Goal: Book appointment/travel/reservation

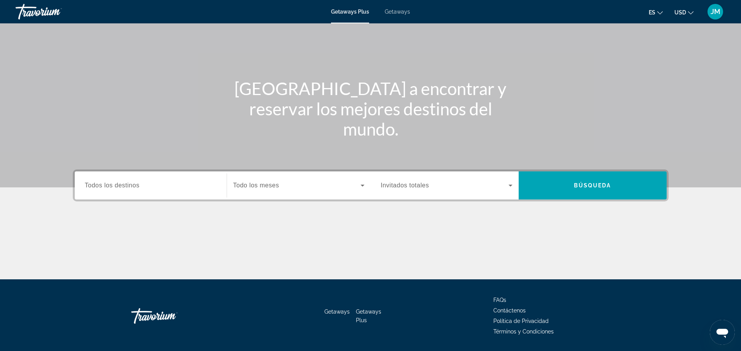
scroll to position [53, 0]
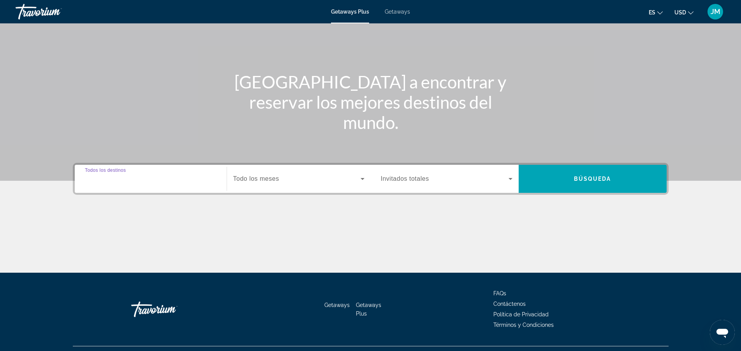
click at [141, 175] on input "Destination Todos los destinos" at bounding box center [151, 178] width 132 height 9
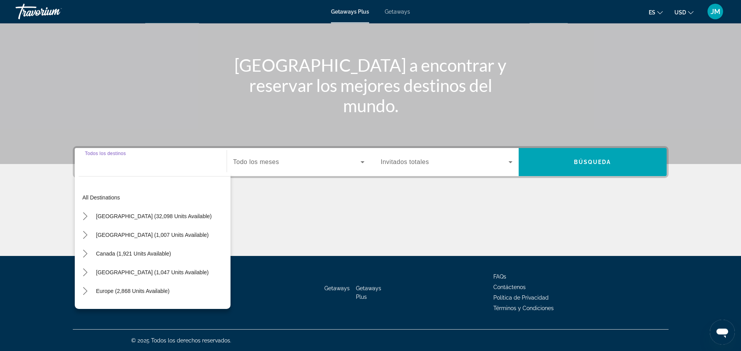
scroll to position [70, 0]
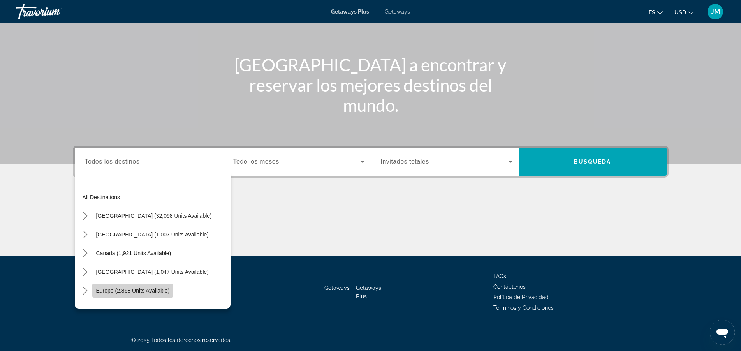
click at [148, 291] on span "Europe (2,868 units available)" at bounding box center [133, 290] width 74 height 6
type input "**********"
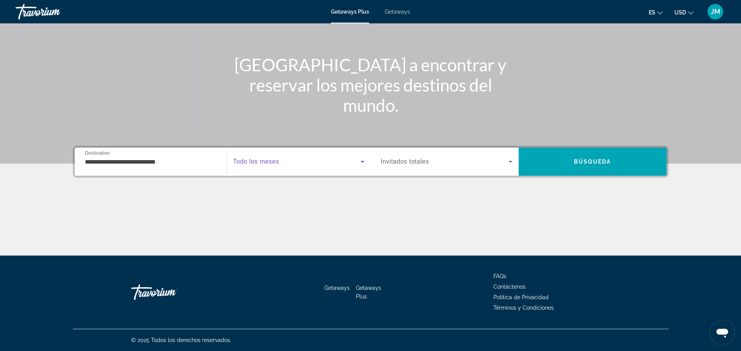
click at [284, 161] on span "Search widget" at bounding box center [296, 161] width 127 height 9
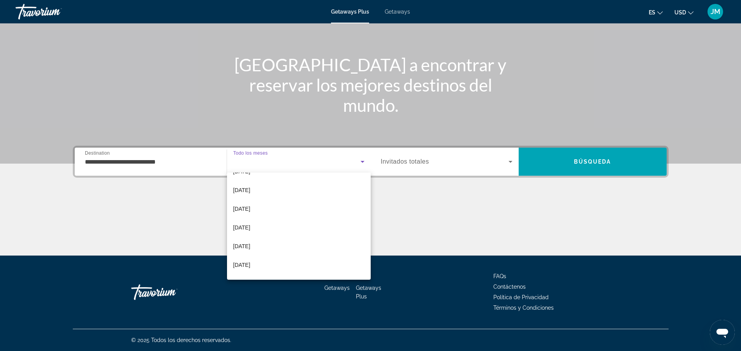
scroll to position [51, 0]
click at [249, 261] on span "[DATE]" at bounding box center [241, 264] width 17 height 9
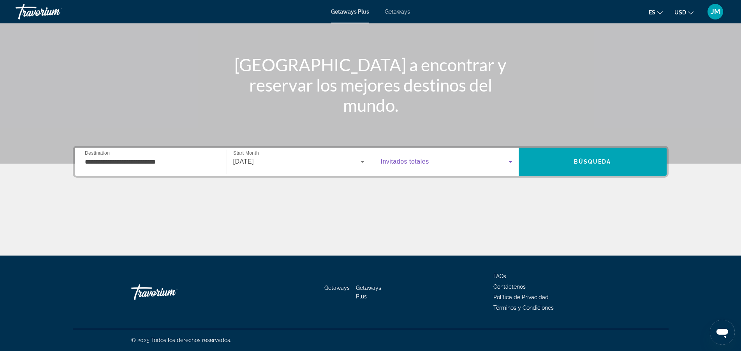
click at [510, 162] on icon "Search widget" at bounding box center [510, 162] width 4 height 2
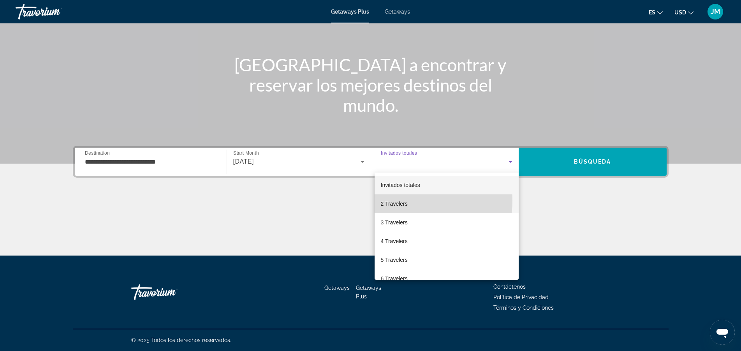
click at [404, 200] on span "2 Travelers" at bounding box center [394, 203] width 27 height 9
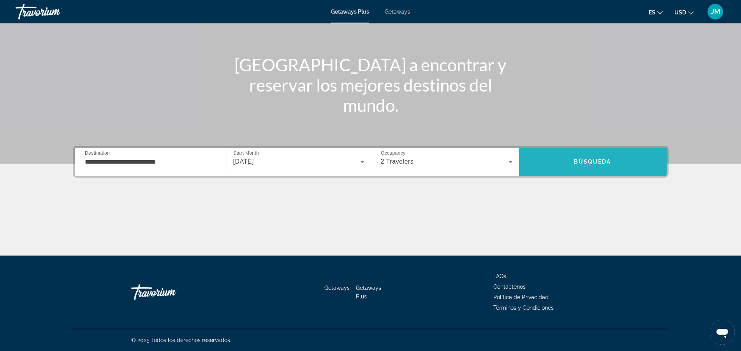
click at [593, 156] on span "Search" at bounding box center [592, 161] width 148 height 19
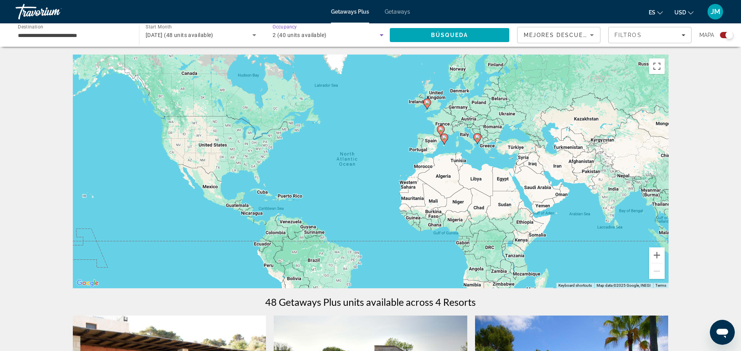
click at [293, 35] on span "2 (40 units available)" at bounding box center [299, 35] width 54 height 6
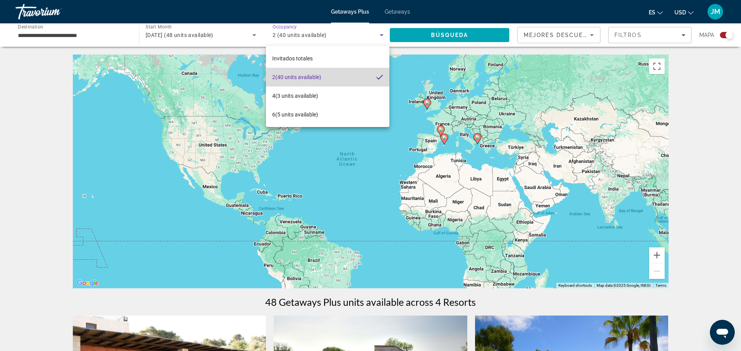
click at [294, 79] on span "2 (40 units available)" at bounding box center [296, 76] width 49 height 9
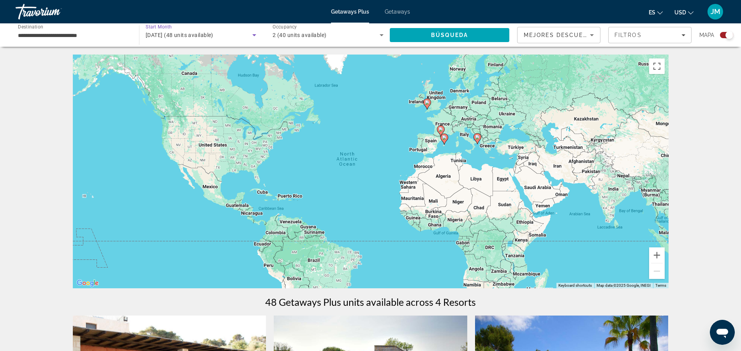
click at [195, 33] on span "[DATE] (48 units available)" at bounding box center [180, 35] width 68 height 6
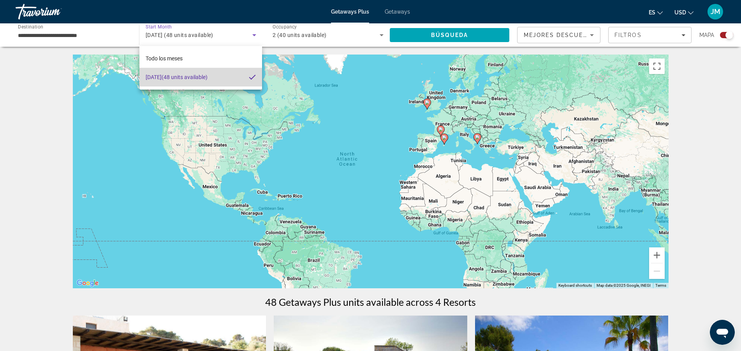
click at [202, 77] on span "[DATE] (48 units available)" at bounding box center [177, 76] width 62 height 9
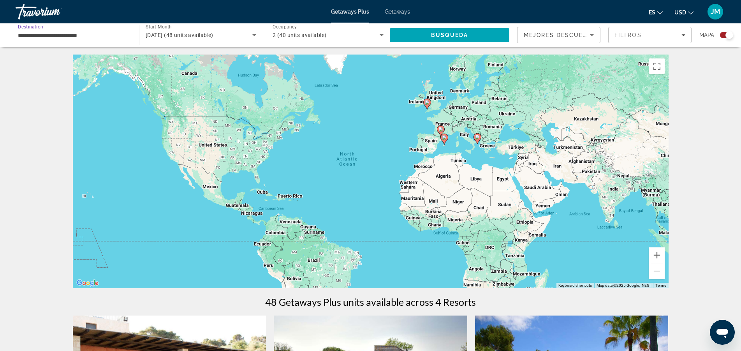
click at [85, 35] on input "**********" at bounding box center [73, 35] width 111 height 9
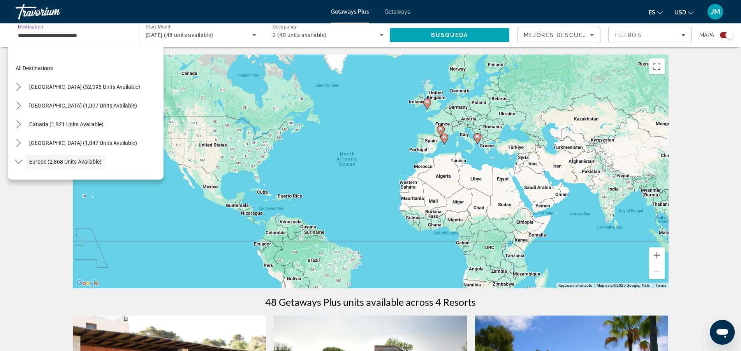
scroll to position [46, 0]
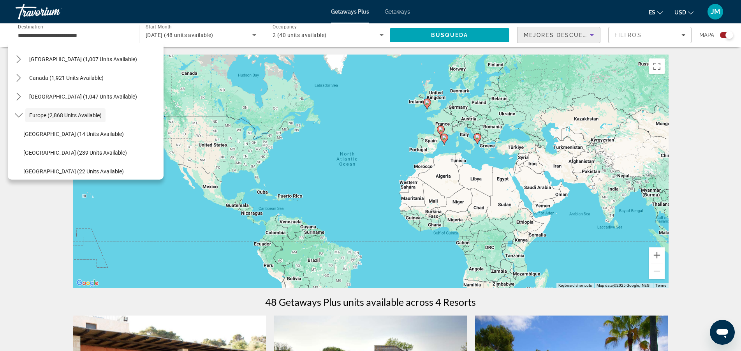
click at [592, 38] on icon "Sort by" at bounding box center [591, 34] width 9 height 9
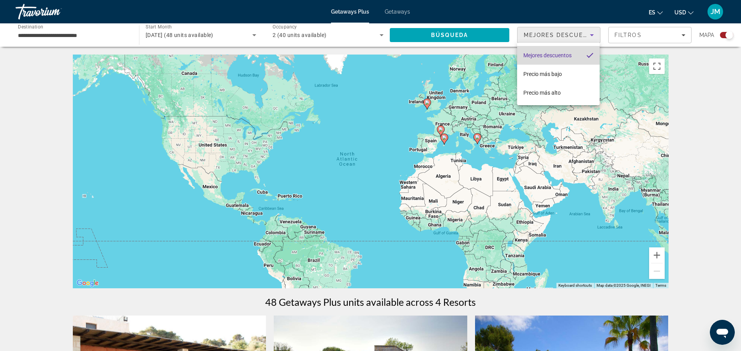
click at [582, 55] on mat-option "Mejores descuentos" at bounding box center [558, 55] width 83 height 19
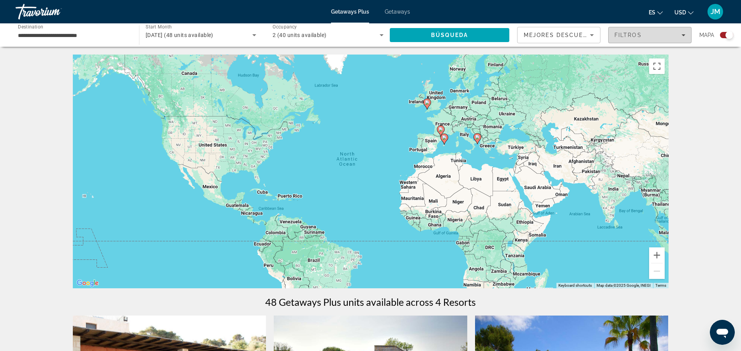
click at [683, 38] on span "Filters" at bounding box center [649, 35] width 83 height 19
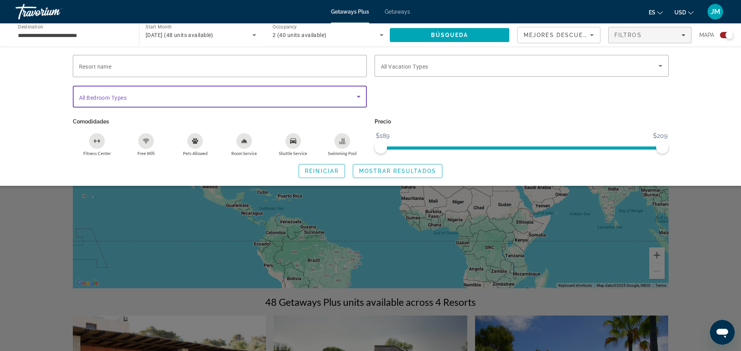
click at [360, 94] on icon "Search widget" at bounding box center [358, 96] width 9 height 9
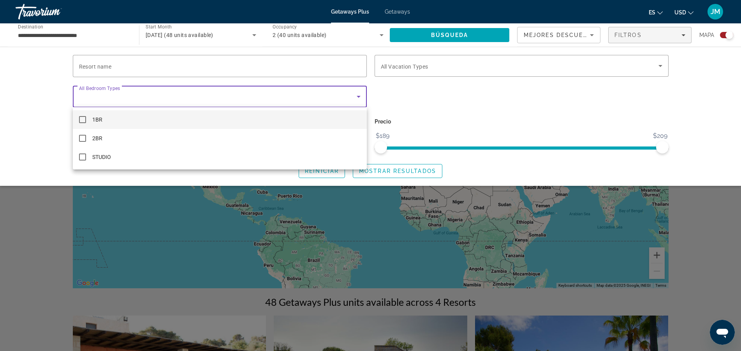
click at [426, 83] on div at bounding box center [370, 175] width 741 height 351
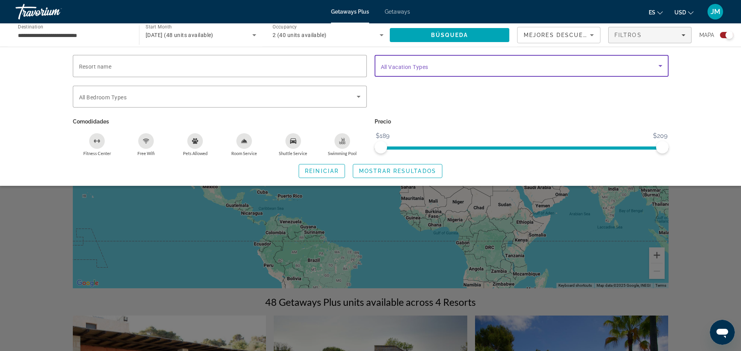
click at [663, 65] on icon "Search widget" at bounding box center [660, 65] width 9 height 9
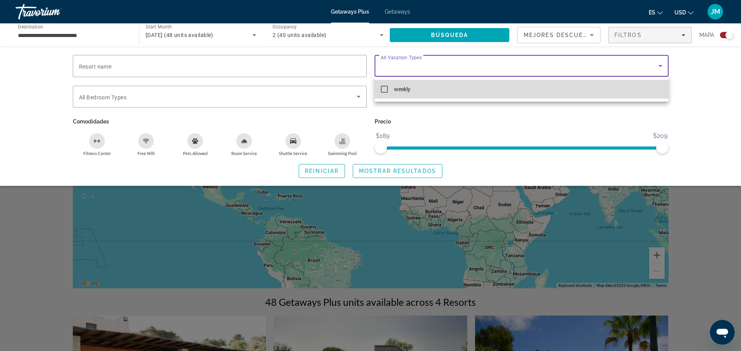
click at [384, 88] on mat-pseudo-checkbox at bounding box center [384, 89] width 7 height 7
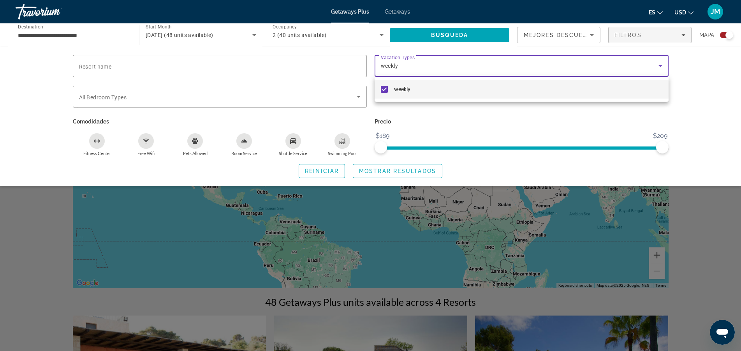
click at [580, 116] on div at bounding box center [370, 175] width 741 height 351
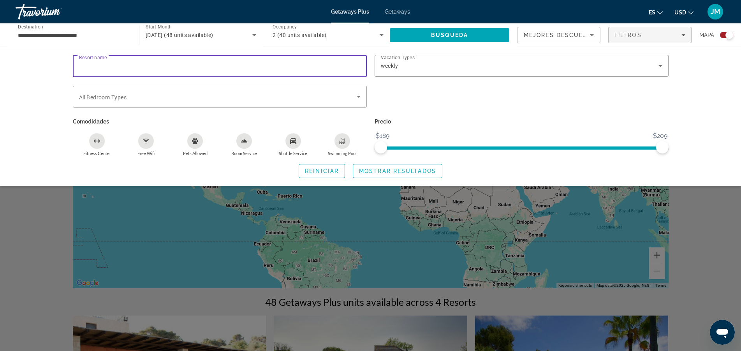
click at [117, 63] on input "Resort name" at bounding box center [219, 66] width 281 height 9
type input "**********"
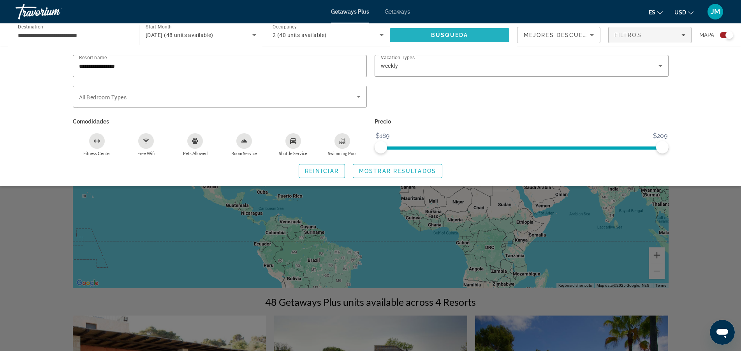
click at [452, 33] on span "Búsqueda" at bounding box center [449, 35] width 37 height 6
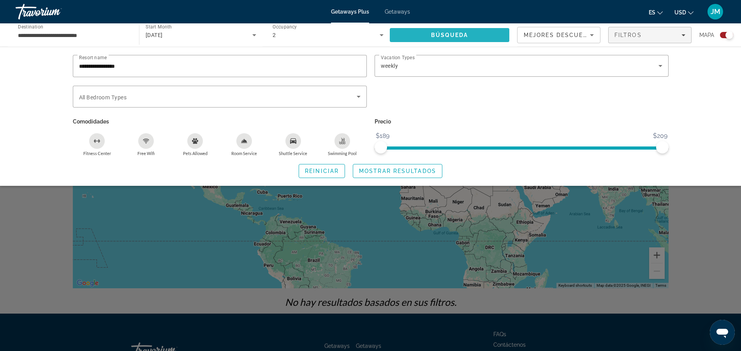
click at [452, 33] on span "Búsqueda" at bounding box center [449, 35] width 37 height 6
click at [436, 30] on span "Search" at bounding box center [450, 35] width 120 height 19
drag, startPoint x: 376, startPoint y: 146, endPoint x: 396, endPoint y: 147, distance: 20.6
click at [396, 147] on span "ngx-slider" at bounding box center [394, 147] width 12 height 12
drag, startPoint x: 395, startPoint y: 145, endPoint x: 379, endPoint y: 137, distance: 17.9
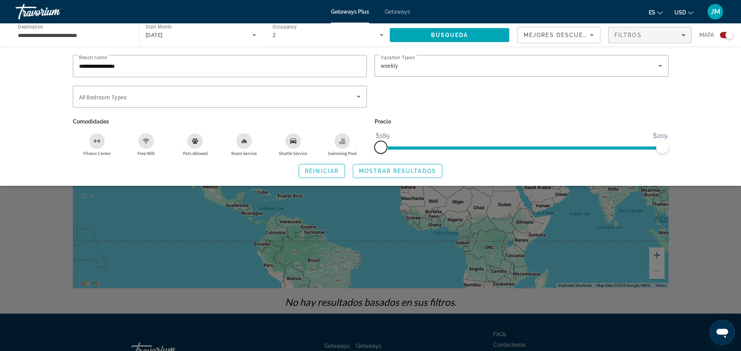
click at [379, 146] on ngx-slider "$189 $209 $189 $209" at bounding box center [521, 147] width 294 height 2
click at [397, 170] on span "Mostrar resultados" at bounding box center [397, 171] width 77 height 6
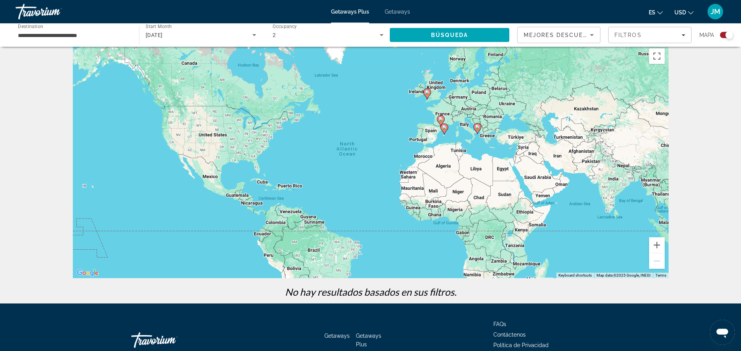
scroll to position [13, 0]
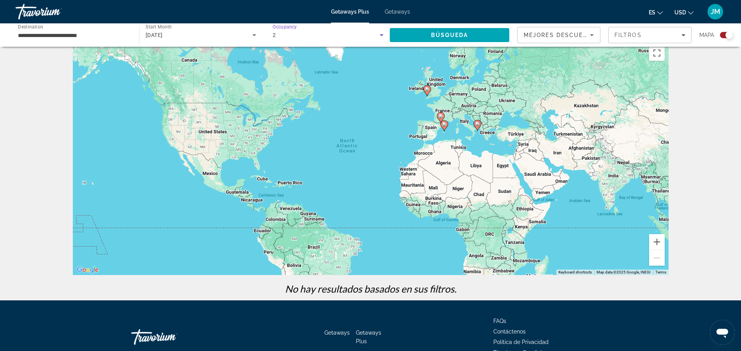
click at [380, 33] on icon "Search widget" at bounding box center [381, 34] width 9 height 9
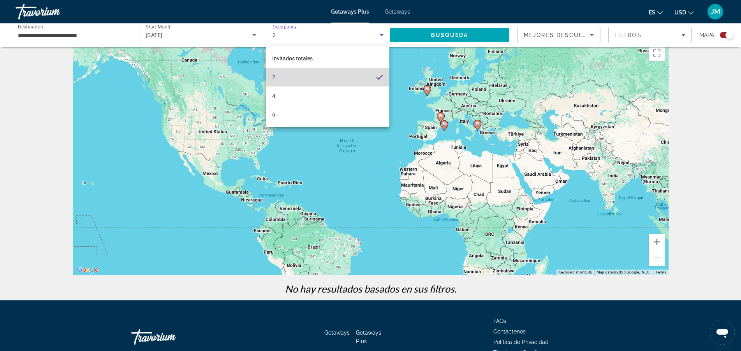
click at [284, 74] on mat-option "2" at bounding box center [327, 77] width 123 height 19
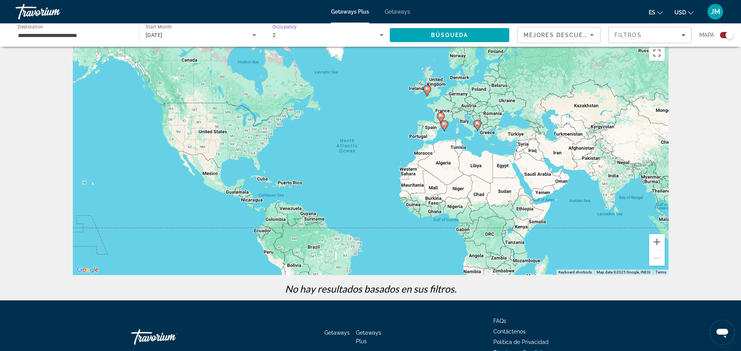
click at [381, 37] on icon "Search widget" at bounding box center [381, 34] width 9 height 9
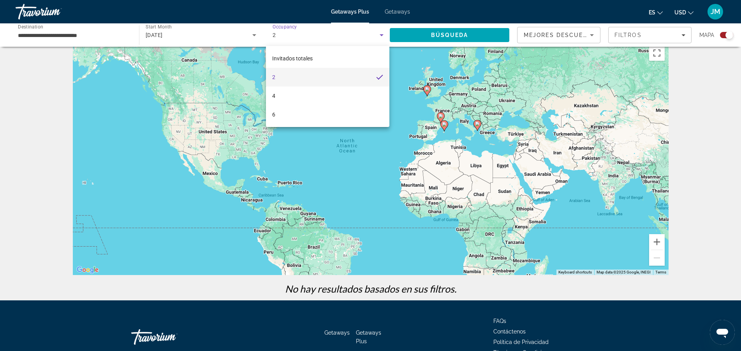
click at [466, 34] on div at bounding box center [370, 175] width 741 height 351
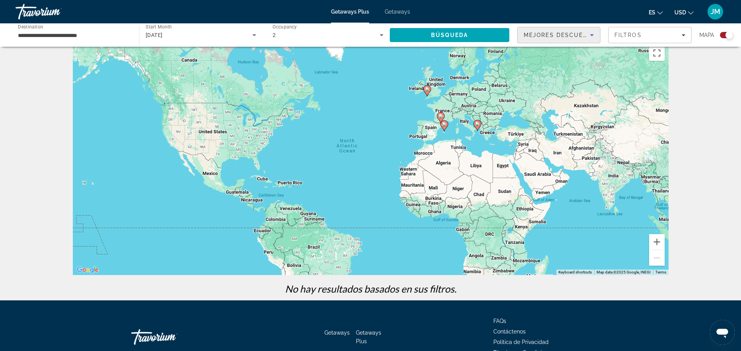
click at [559, 33] on span "Mejores descuentos" at bounding box center [563, 35] width 78 height 6
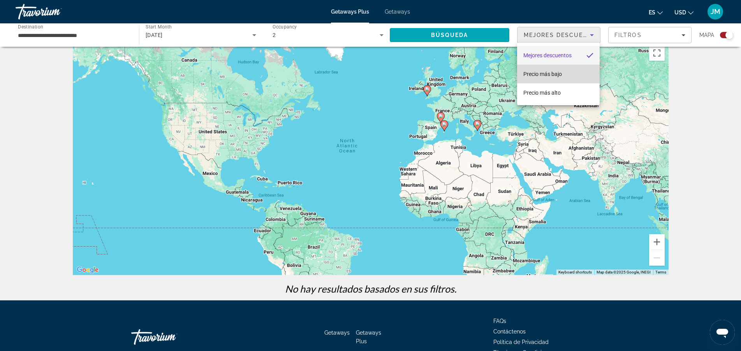
click at [550, 72] on span "Precio más bajo" at bounding box center [542, 74] width 39 height 6
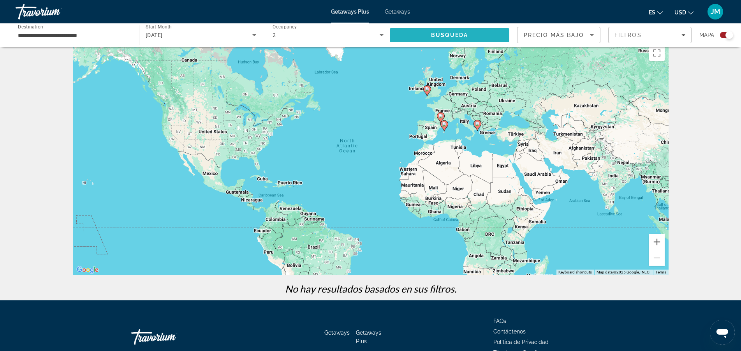
click at [455, 33] on span "Búsqueda" at bounding box center [449, 35] width 37 height 6
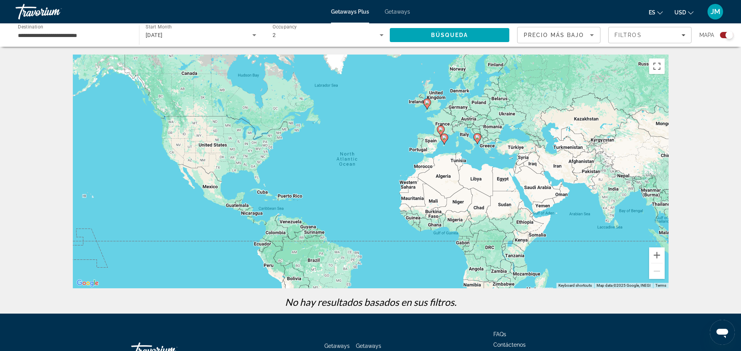
click at [401, 8] on div "Getaways Plus Getaways es English Español Français Italiano Português русский U…" at bounding box center [370, 12] width 741 height 20
click at [394, 10] on span "Getaways" at bounding box center [397, 12] width 25 height 6
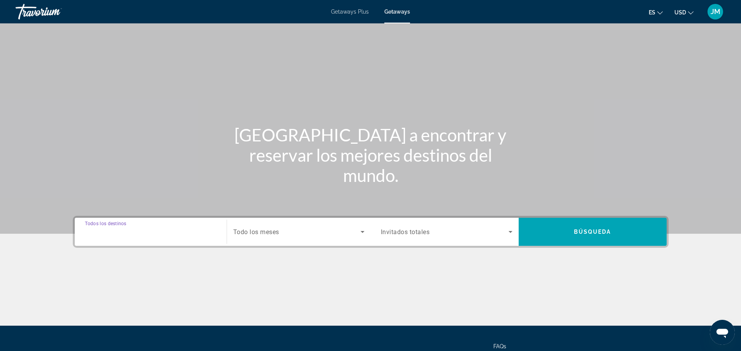
click at [146, 232] on input "Destination Todos los destinos" at bounding box center [151, 231] width 132 height 9
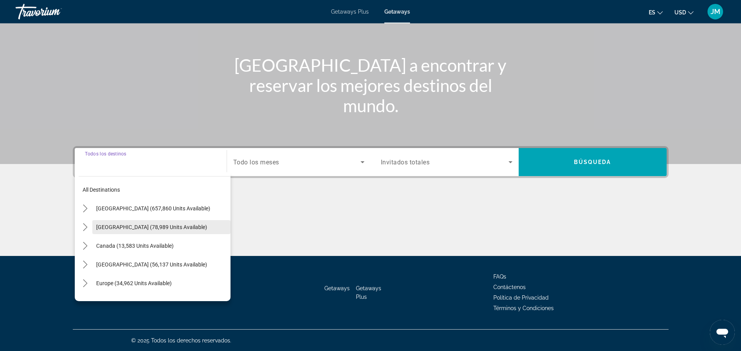
scroll to position [70, 0]
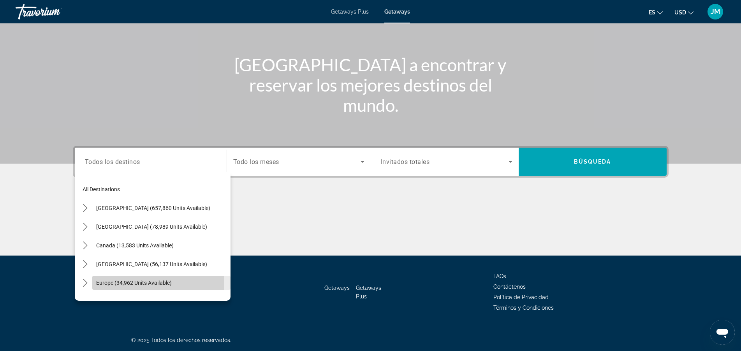
click at [129, 281] on span "Europe (34,962 units available)" at bounding box center [134, 282] width 76 height 6
type input "**********"
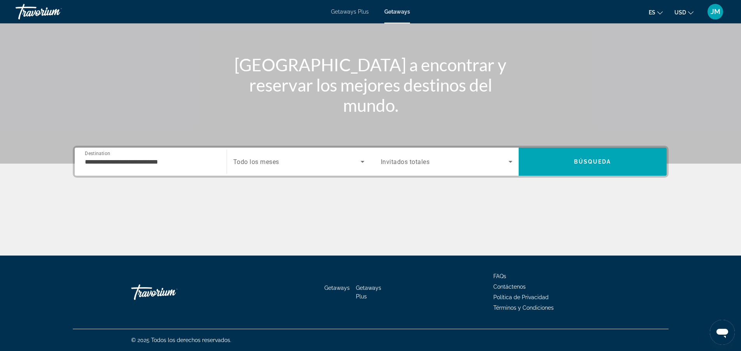
click at [276, 159] on span "Todo los meses" at bounding box center [256, 161] width 46 height 7
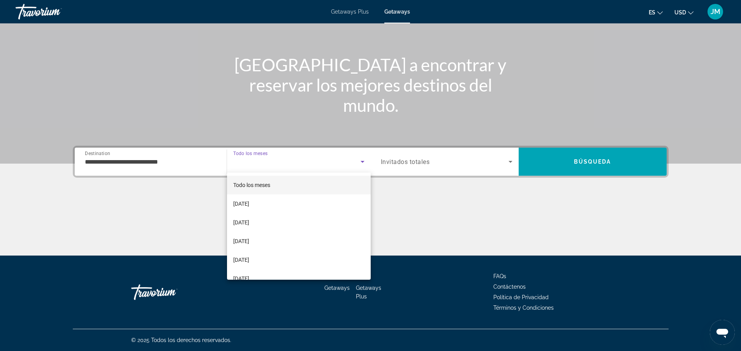
click at [336, 288] on div at bounding box center [370, 175] width 741 height 351
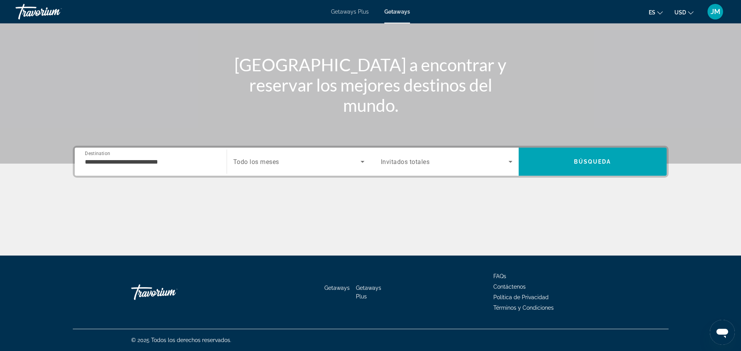
click at [335, 288] on span "Getaways" at bounding box center [336, 288] width 25 height 6
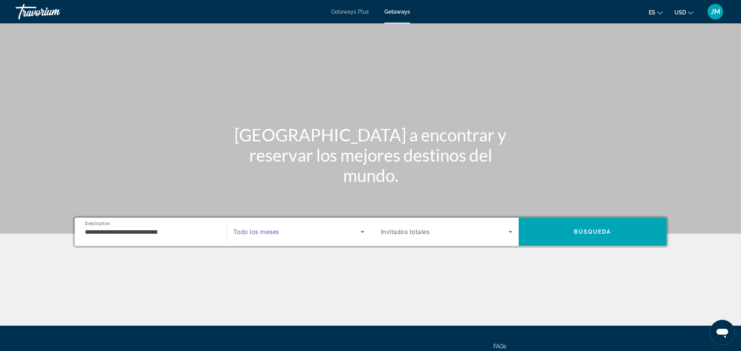
click at [280, 235] on span "Search widget" at bounding box center [296, 231] width 127 height 9
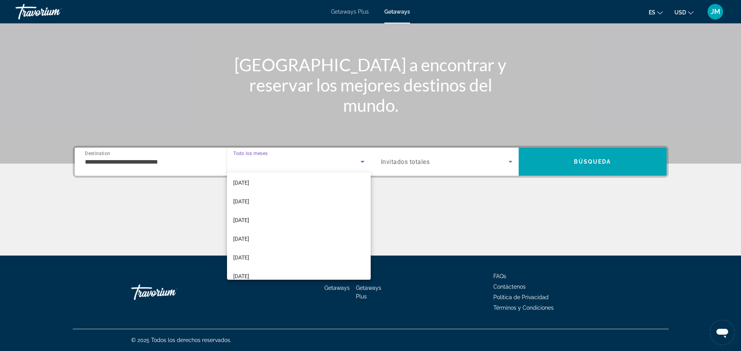
scroll to position [94, 0]
click at [249, 220] on span "[DATE]" at bounding box center [241, 221] width 16 height 9
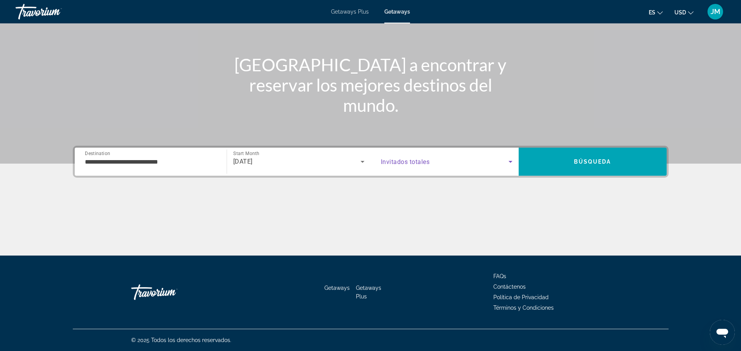
click at [510, 161] on icon "Search widget" at bounding box center [510, 162] width 4 height 2
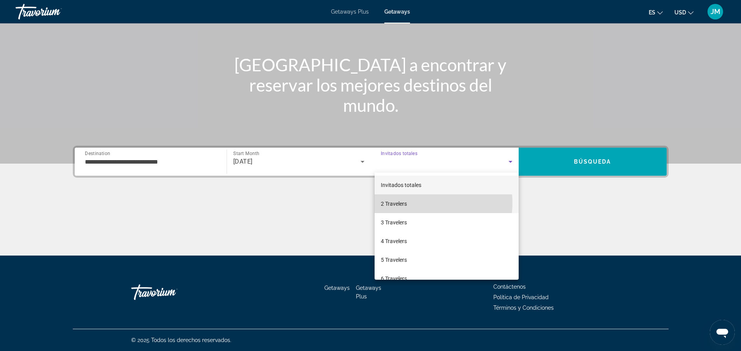
click at [403, 202] on span "2 Travelers" at bounding box center [394, 203] width 26 height 9
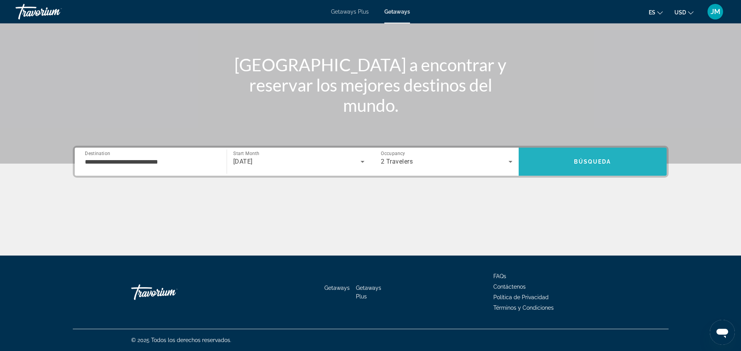
click at [562, 154] on span "Search" at bounding box center [592, 161] width 148 height 19
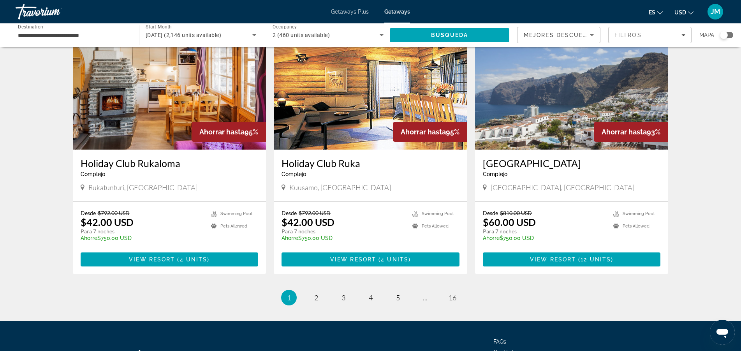
scroll to position [920, 0]
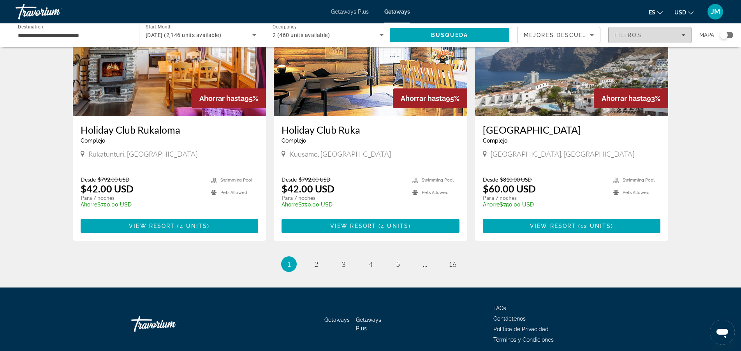
click at [683, 38] on span "Filters" at bounding box center [649, 35] width 83 height 19
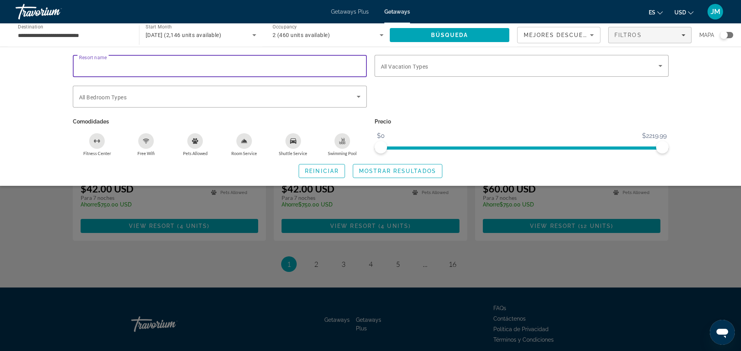
click at [118, 67] on input "Resort name" at bounding box center [219, 66] width 281 height 9
type input "**********"
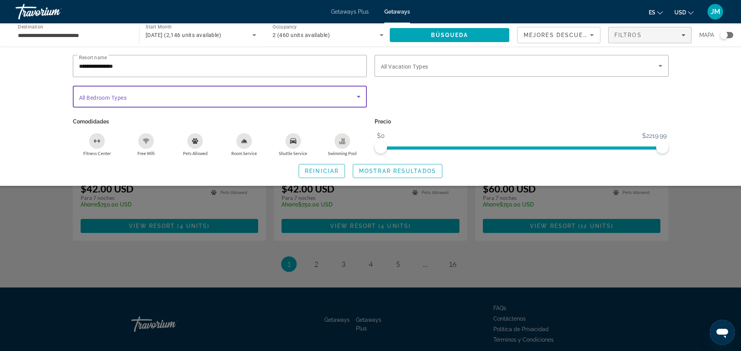
click at [358, 97] on icon "Search widget" at bounding box center [358, 96] width 9 height 9
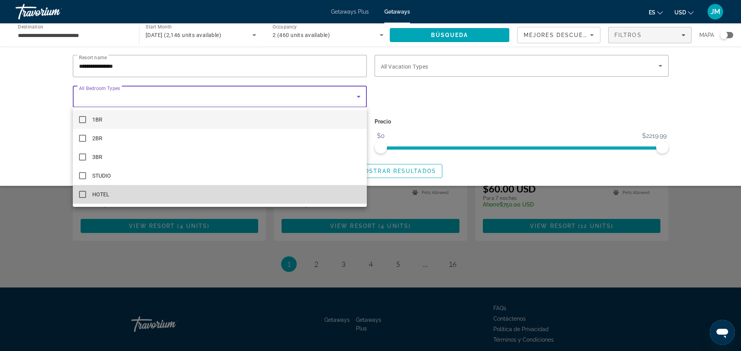
click at [82, 192] on mat-pseudo-checkbox at bounding box center [82, 194] width 7 height 7
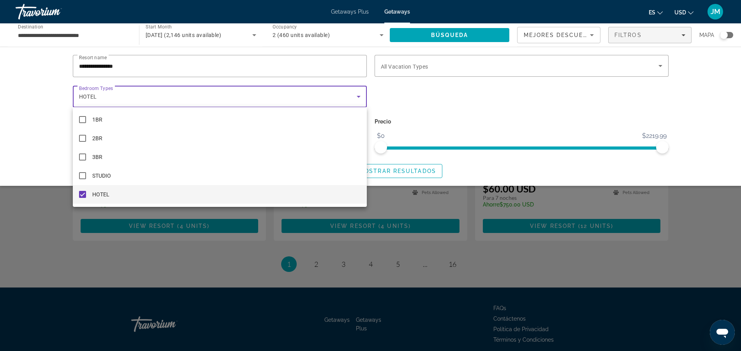
click at [459, 31] on div at bounding box center [370, 175] width 741 height 351
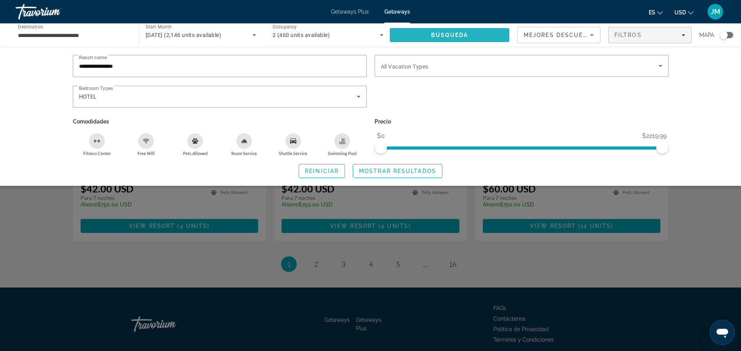
click at [446, 31] on span "Search" at bounding box center [450, 35] width 120 height 19
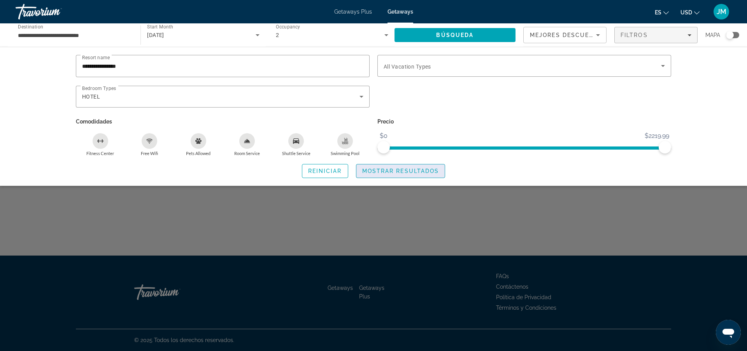
click at [401, 172] on span "Mostrar resultados" at bounding box center [400, 171] width 77 height 6
